Goal: Use online tool/utility: Utilize a website feature to perform a specific function

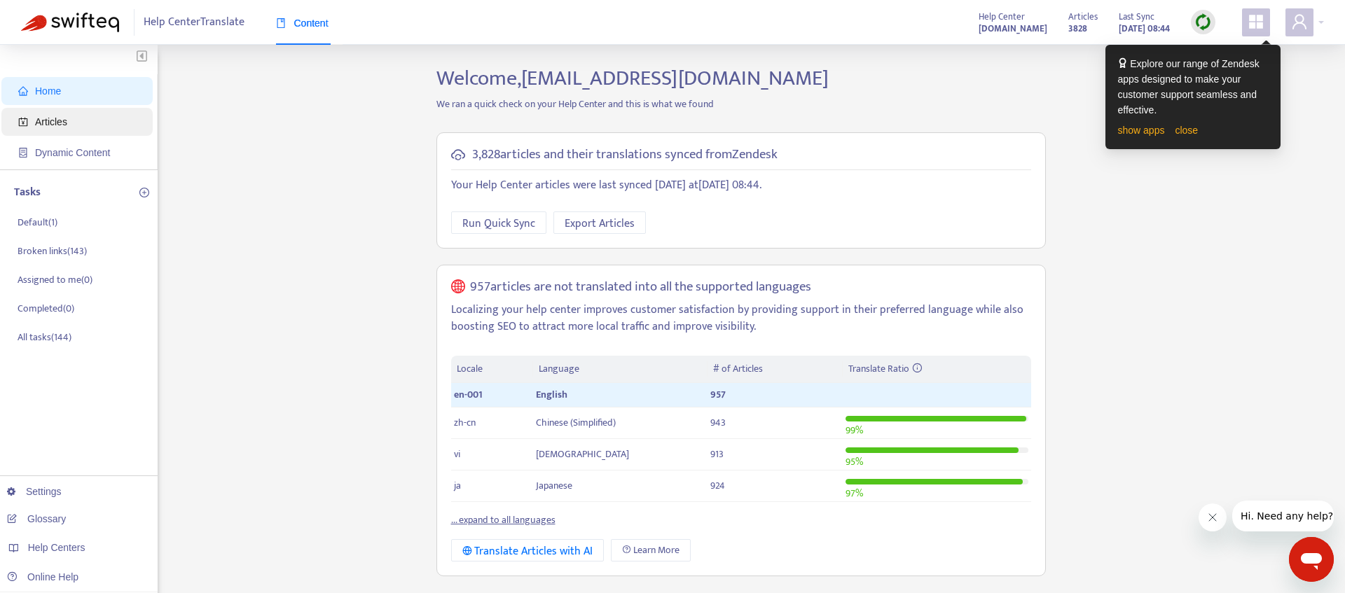
click at [76, 124] on span "Articles" at bounding box center [79, 122] width 123 height 28
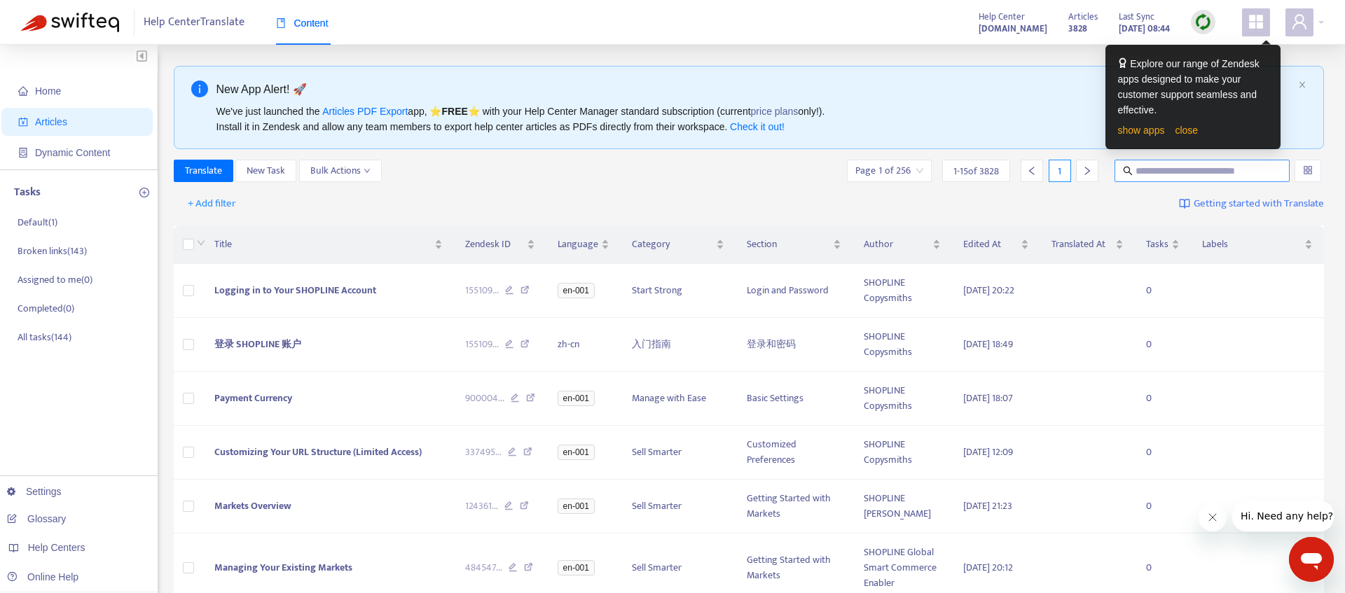
click at [1176, 174] on input "text" at bounding box center [1202, 170] width 134 height 15
paste input "**********"
type input "**********"
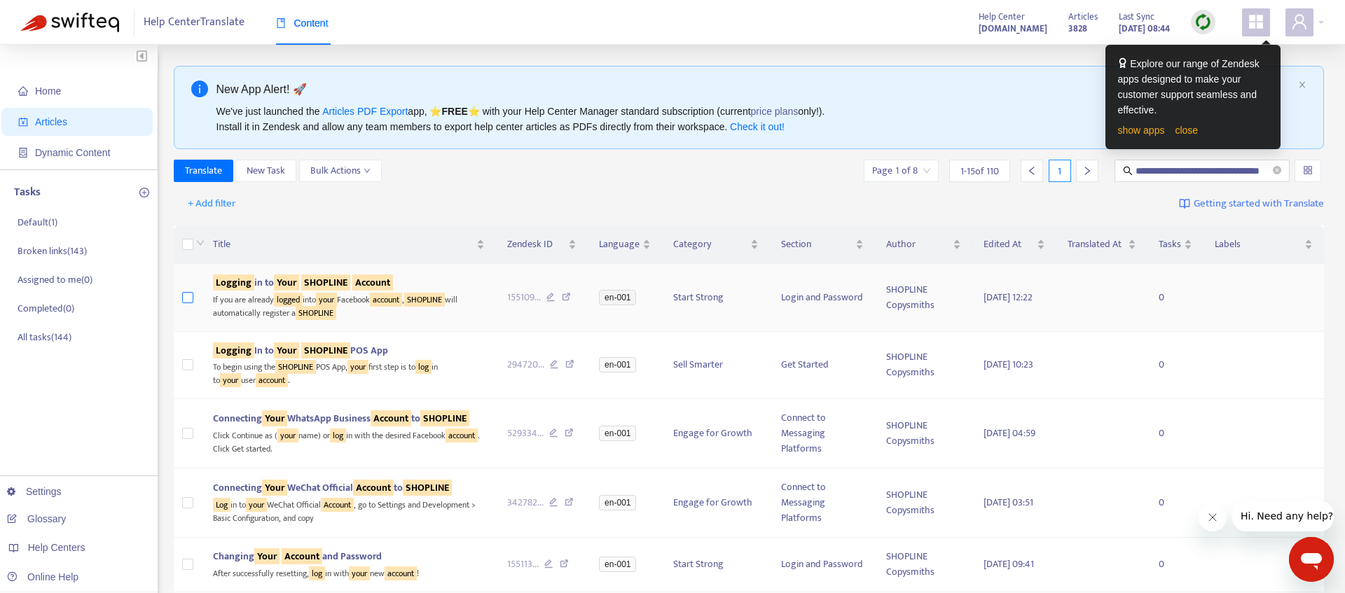
scroll to position [0, 0]
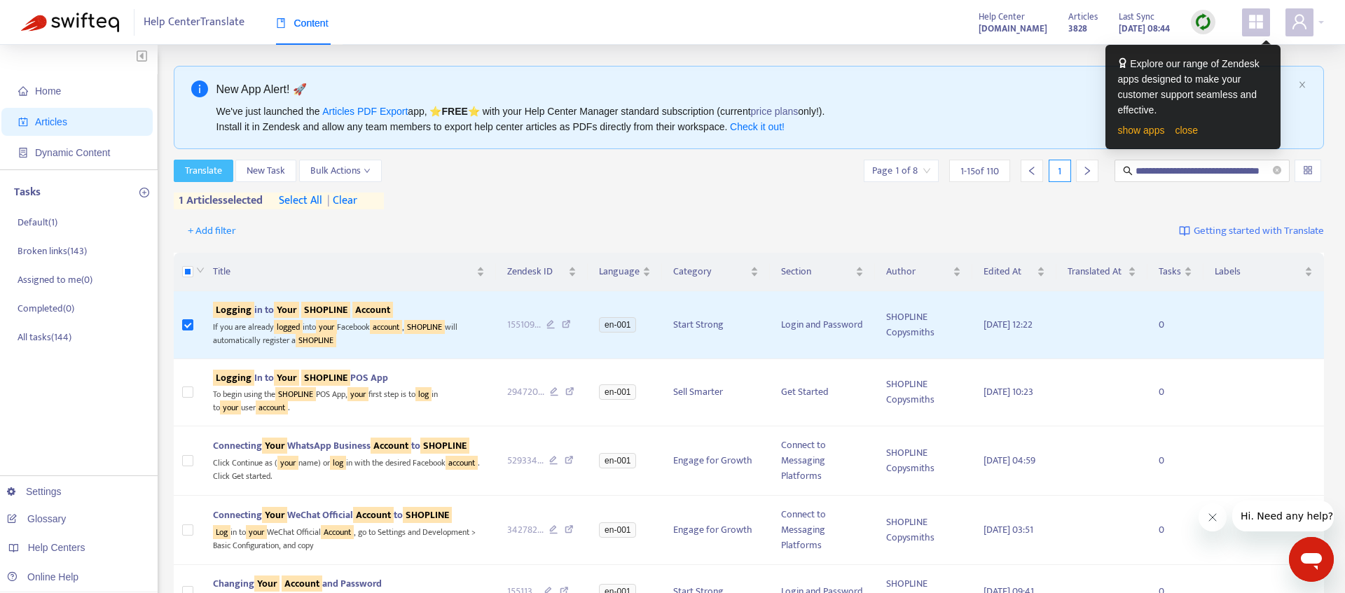
click at [218, 176] on span "Translate" at bounding box center [203, 170] width 37 height 15
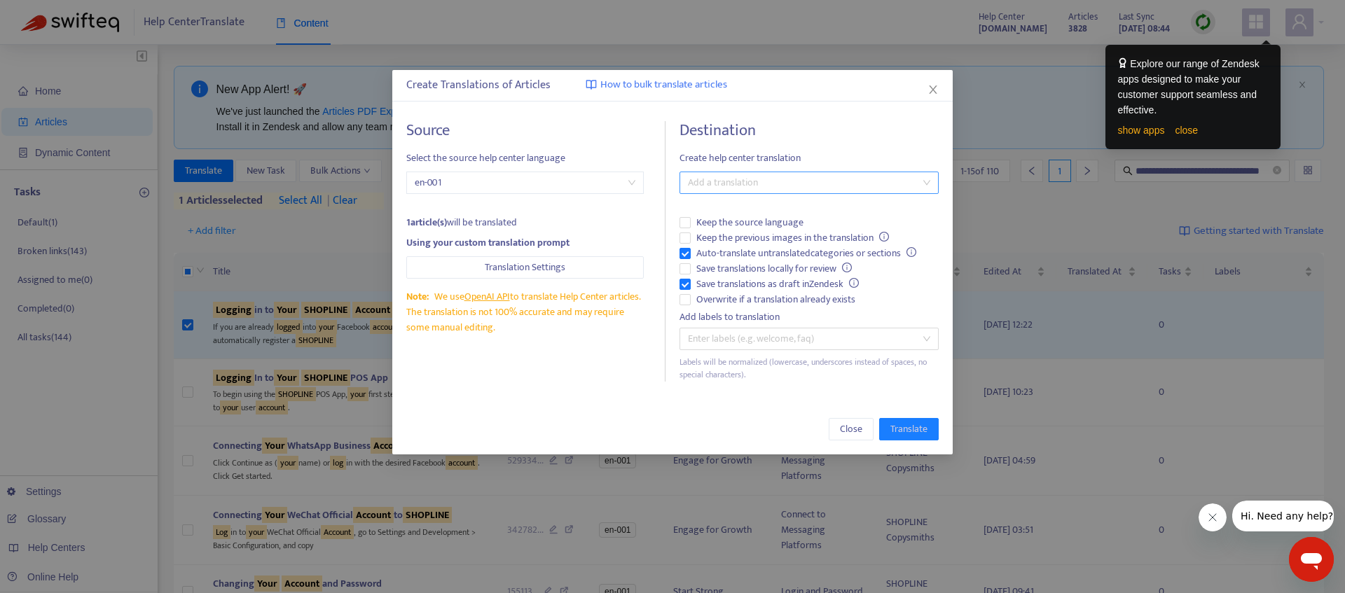
click at [731, 183] on div at bounding box center [802, 182] width 238 height 17
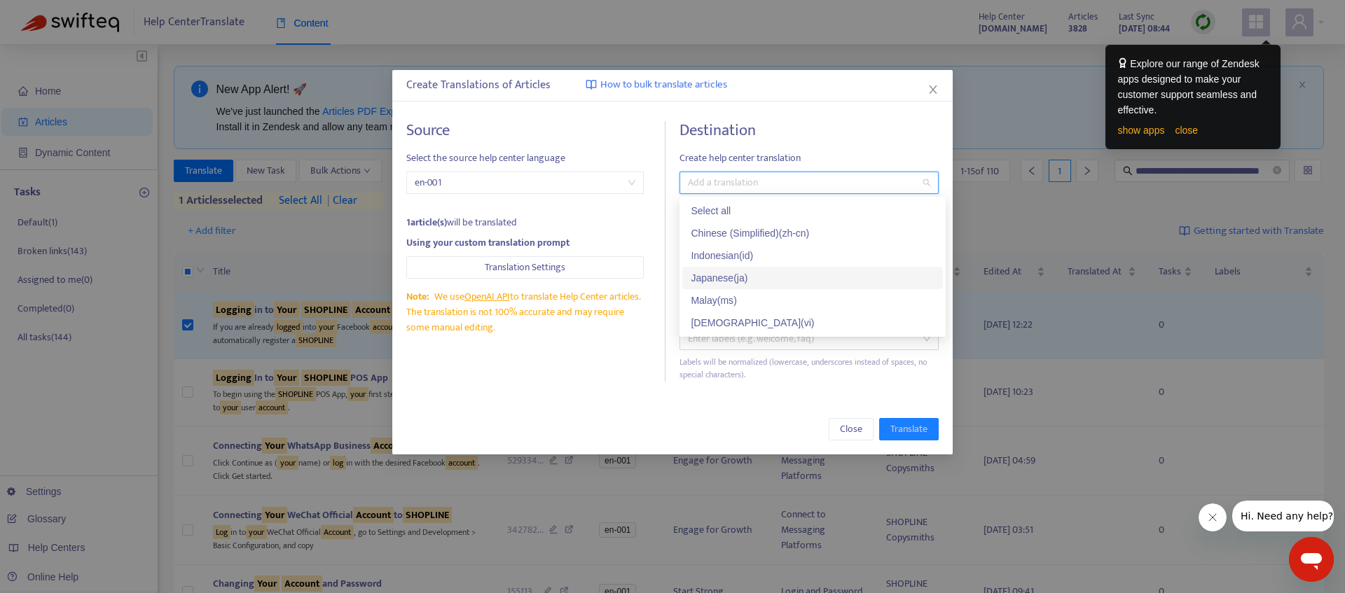
click at [741, 280] on div "Japanese ( ja )" at bounding box center [813, 277] width 244 height 15
click at [629, 408] on div "Close Translate" at bounding box center [672, 429] width 560 height 50
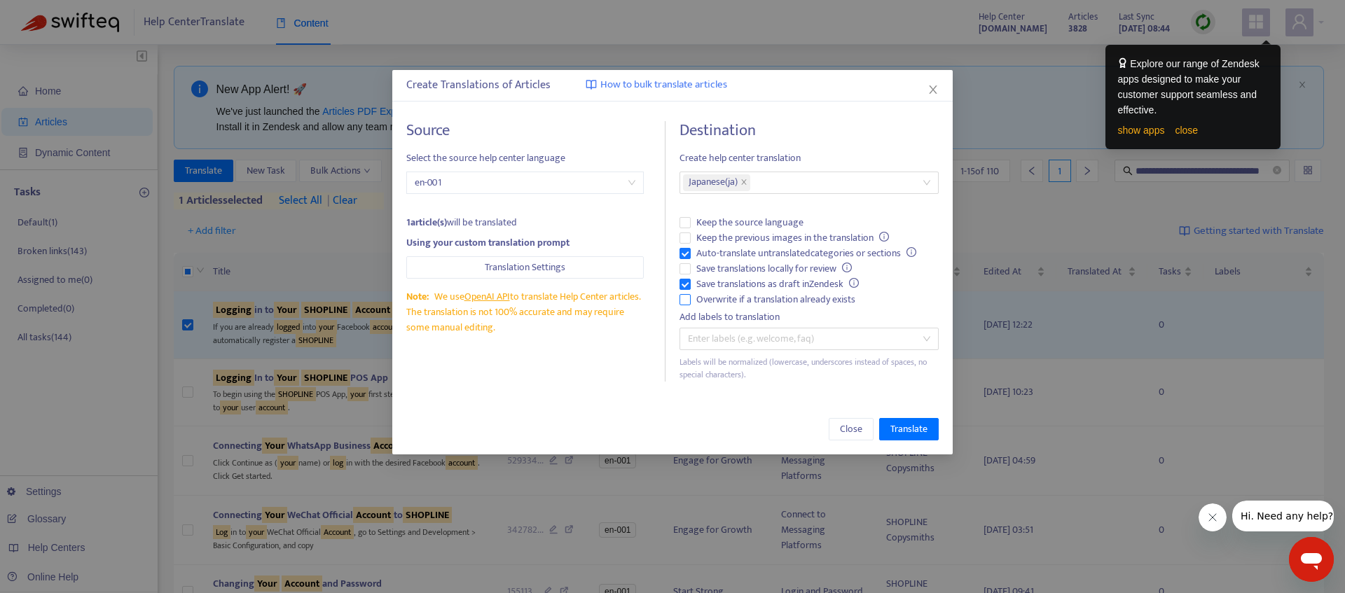
click at [692, 300] on span "Overwrite if a translation already exists" at bounding box center [776, 299] width 170 height 15
click at [912, 430] on span "Translate" at bounding box center [908, 429] width 37 height 15
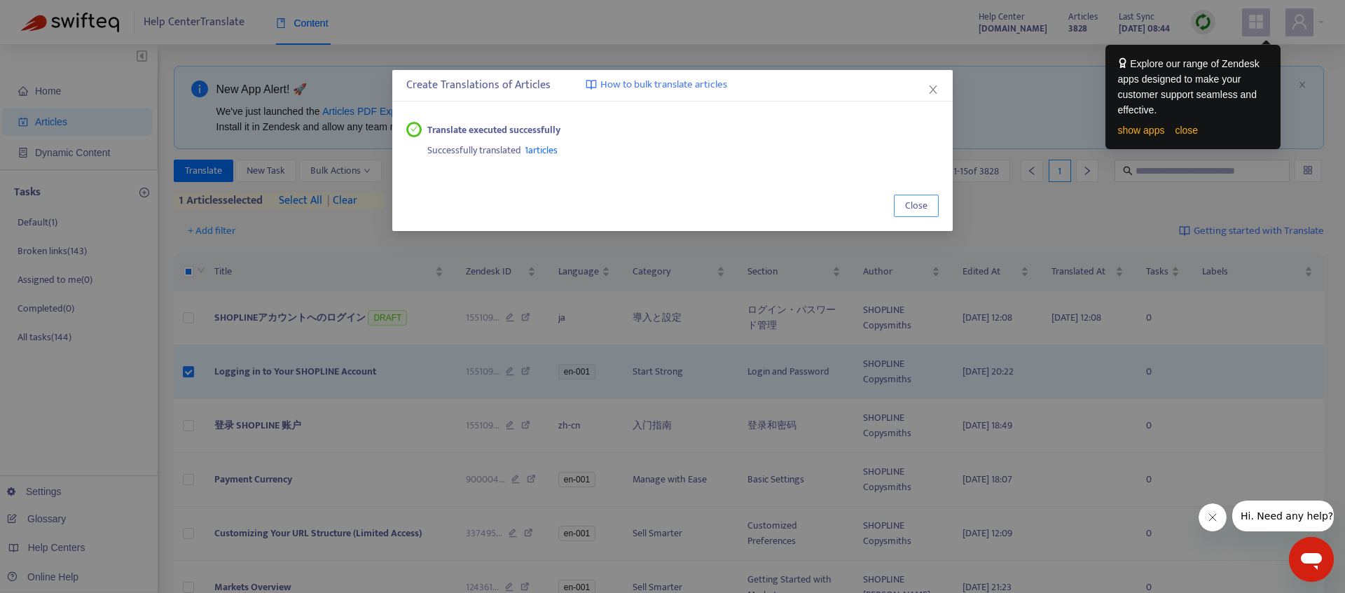
click at [924, 198] on span "Close" at bounding box center [916, 205] width 22 height 15
